Goal: Task Accomplishment & Management: Manage account settings

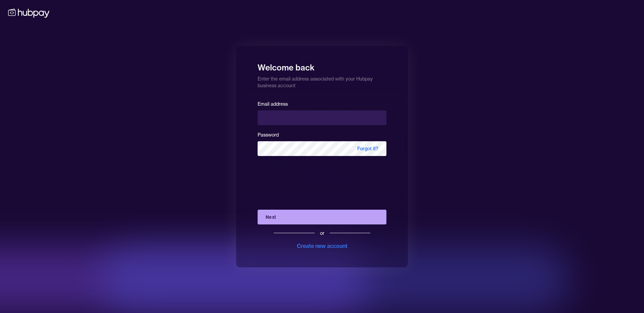
click at [284, 215] on button "Next" at bounding box center [322, 217] width 129 height 15
click at [276, 114] on input "email" at bounding box center [322, 117] width 129 height 15
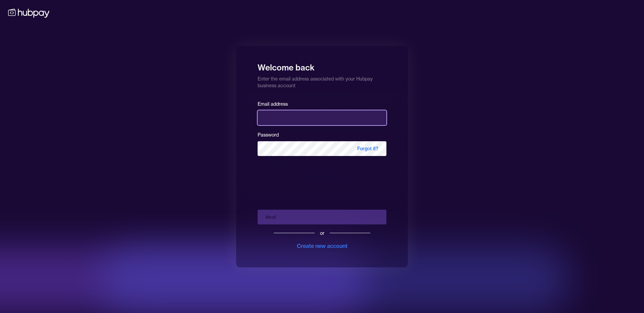
type input "**********"
click at [270, 219] on div "Next or Create new account" at bounding box center [322, 227] width 129 height 46
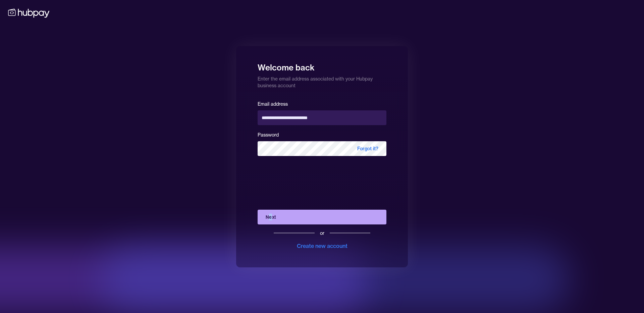
click at [270, 219] on button "Next" at bounding box center [322, 217] width 129 height 15
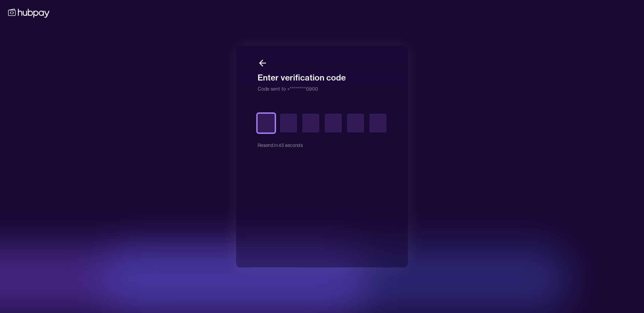
type input "*"
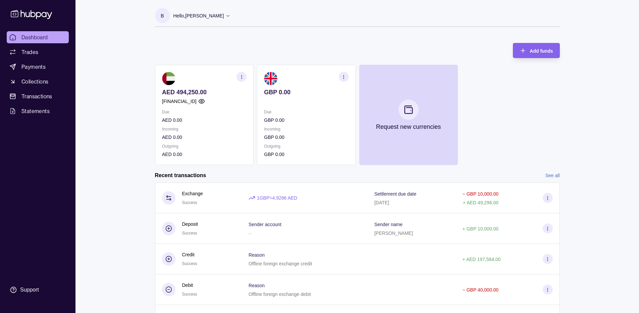
click at [118, 141] on div "Dashboard Trades Payments Collections Transactions Statements Support B Hello, …" at bounding box center [319, 178] width 639 height 357
